Goal: Find contact information: Find contact information

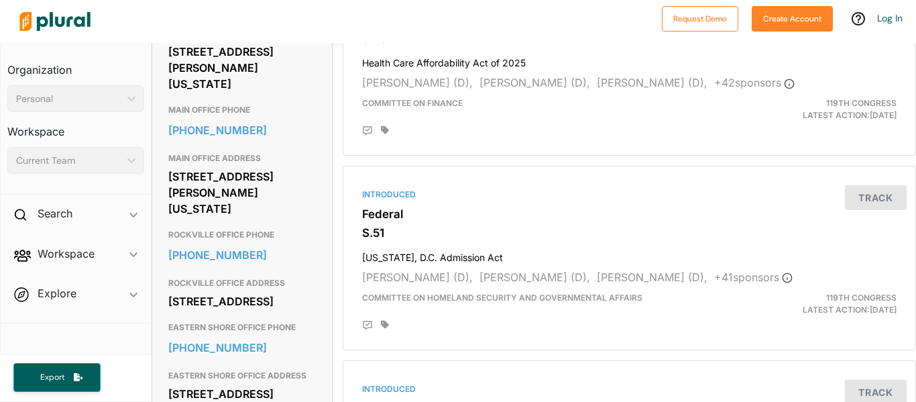
scroll to position [575, 0]
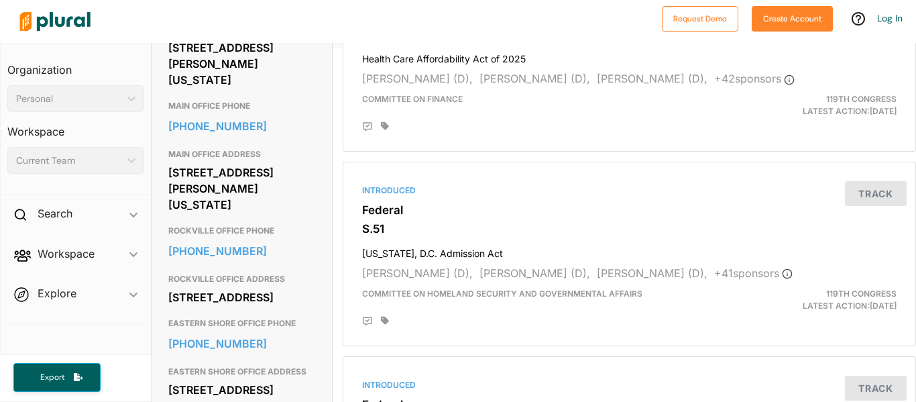
drag, startPoint x: 302, startPoint y: 245, endPoint x: 159, endPoint y: 215, distance: 146.5
copy div "730 Hart Senate Office Building Washington, DC 20510"
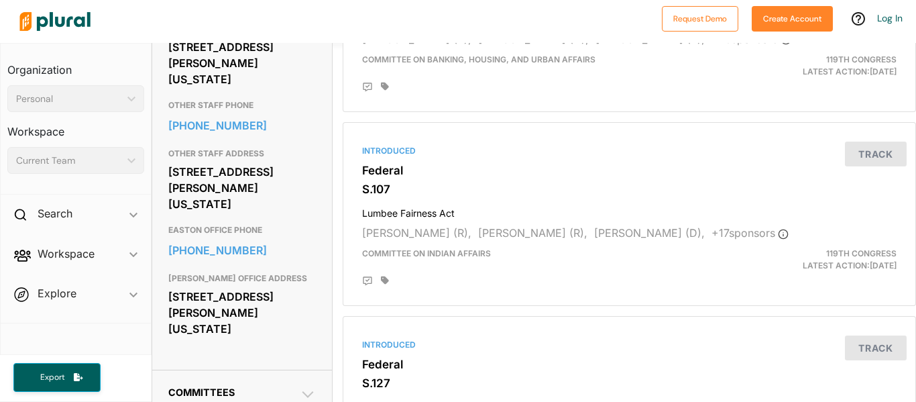
scroll to position [810, 0]
drag, startPoint x: 293, startPoint y: 121, endPoint x: 169, endPoint y: 87, distance: 128.7
click at [169, 87] on div "[STREET_ADDRESS][PERSON_NAME][US_STATE]" at bounding box center [242, 62] width 148 height 52
copy div "[STREET_ADDRESS][PERSON_NAME][US_STATE]"
click at [279, 338] on div "[STREET_ADDRESS][PERSON_NAME][US_STATE]" at bounding box center [242, 312] width 148 height 52
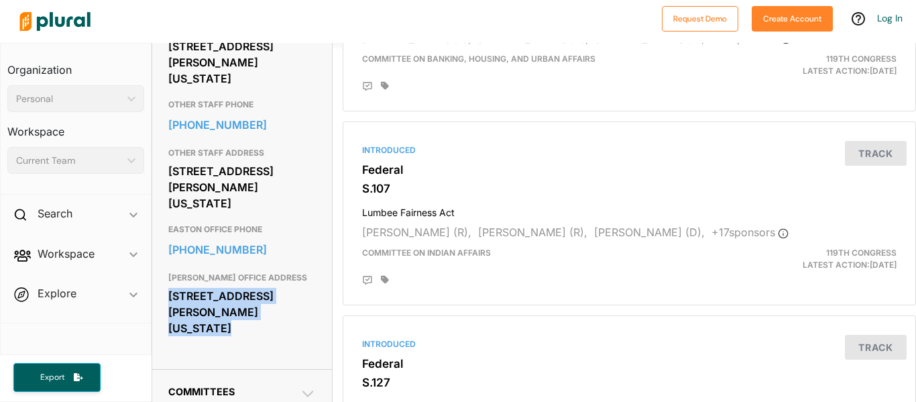
drag, startPoint x: 279, startPoint y: 367, endPoint x: 164, endPoint y: 333, distance: 120.3
click at [164, 333] on div "Contact Info EMAIL [URL][DOMAIN_NAME][PERSON_NAME] CAMPAIGN OFFICE PHONE [PHONE…" at bounding box center [242, 9] width 180 height 717
copy div "[STREET_ADDRESS][PERSON_NAME][US_STATE]"
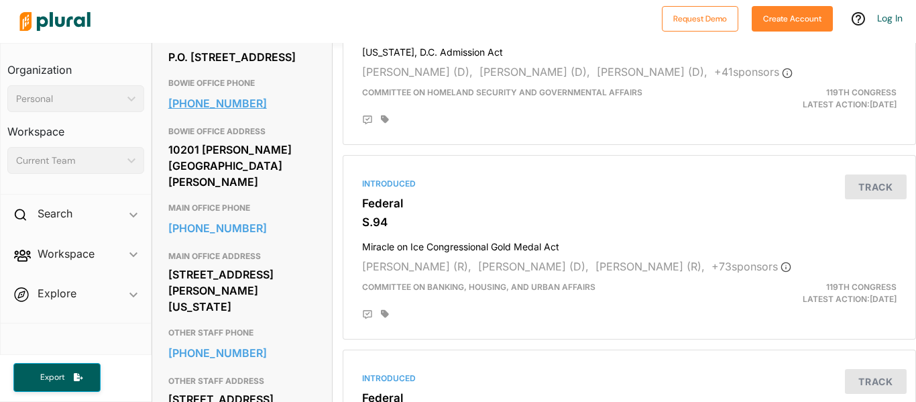
scroll to position [576, 0]
